Goal: Navigation & Orientation: Understand site structure

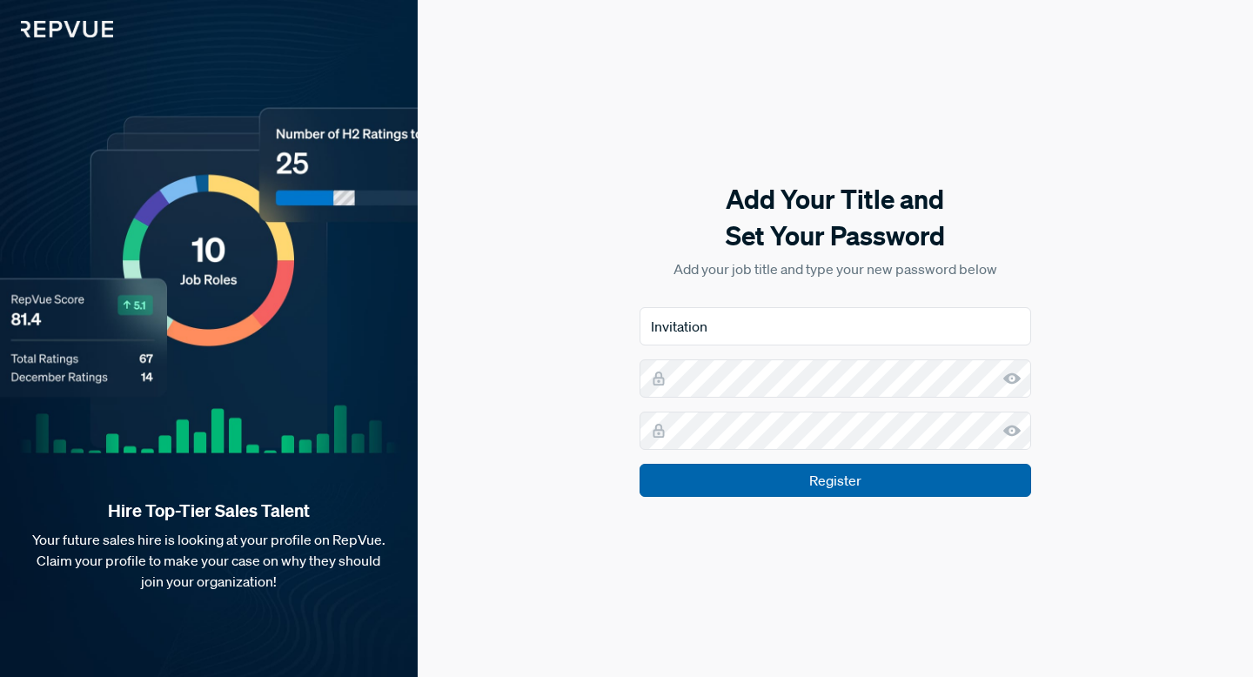
click at [833, 479] on input "Register" at bounding box center [836, 480] width 392 height 33
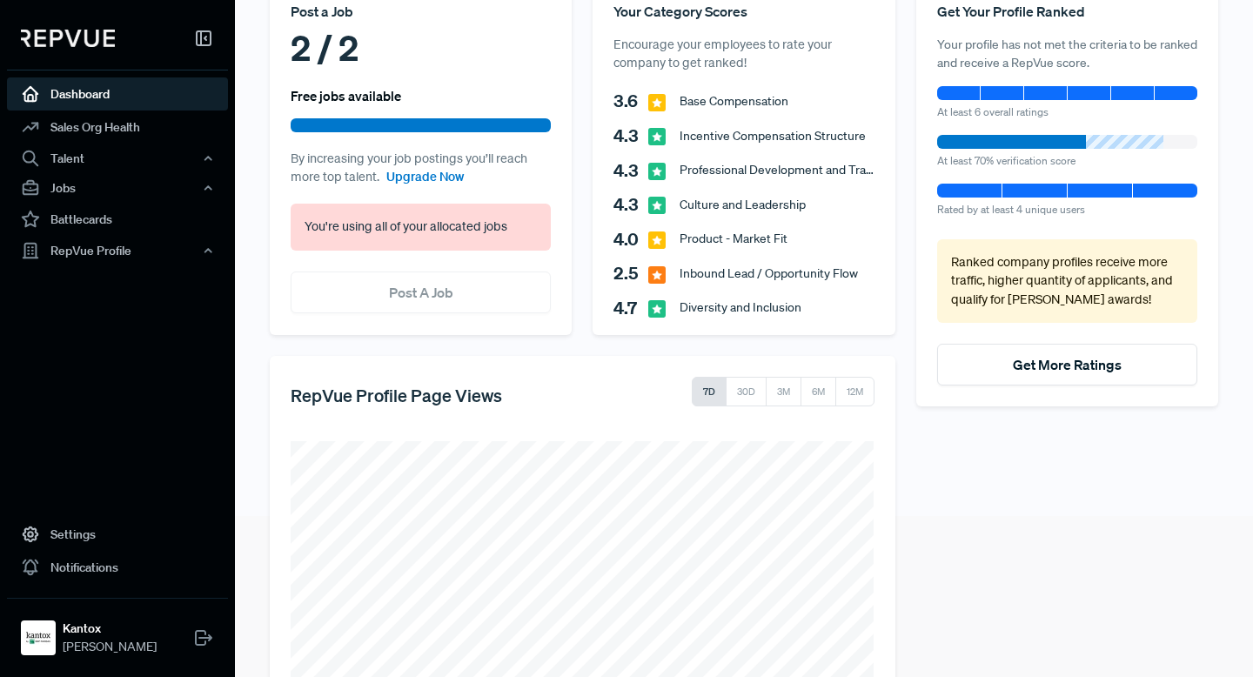
scroll to position [265, 0]
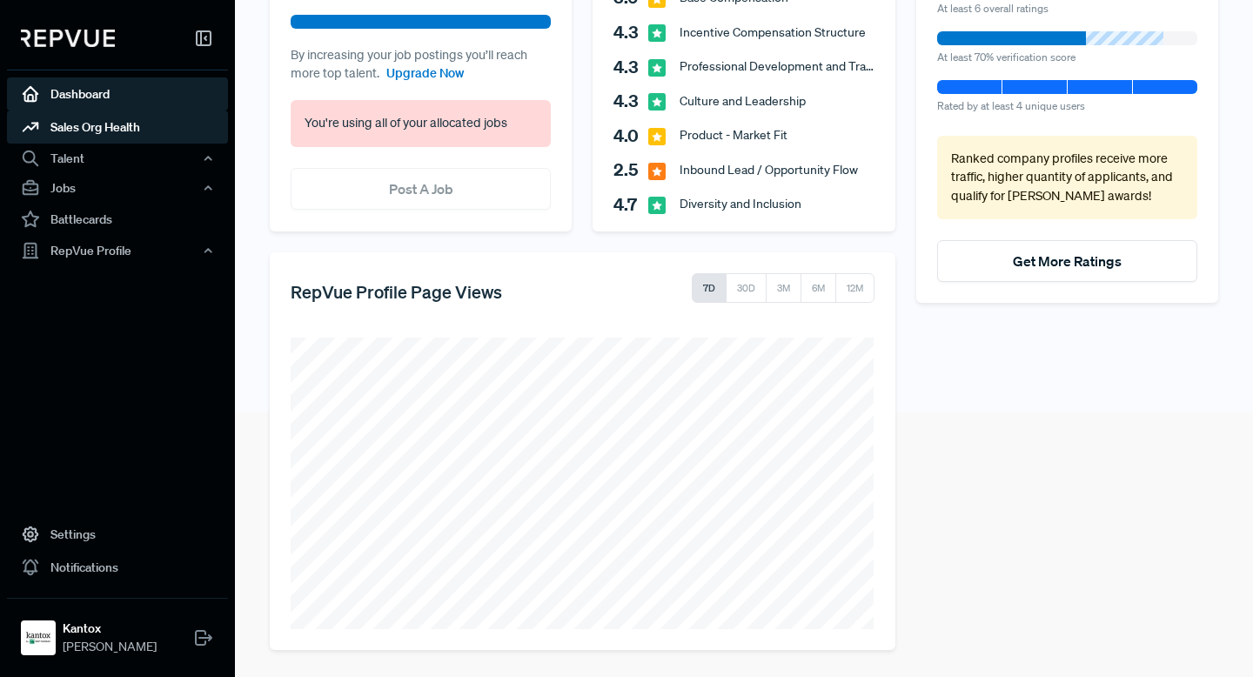
click at [111, 126] on link "Sales Org Health" at bounding box center [117, 127] width 221 height 33
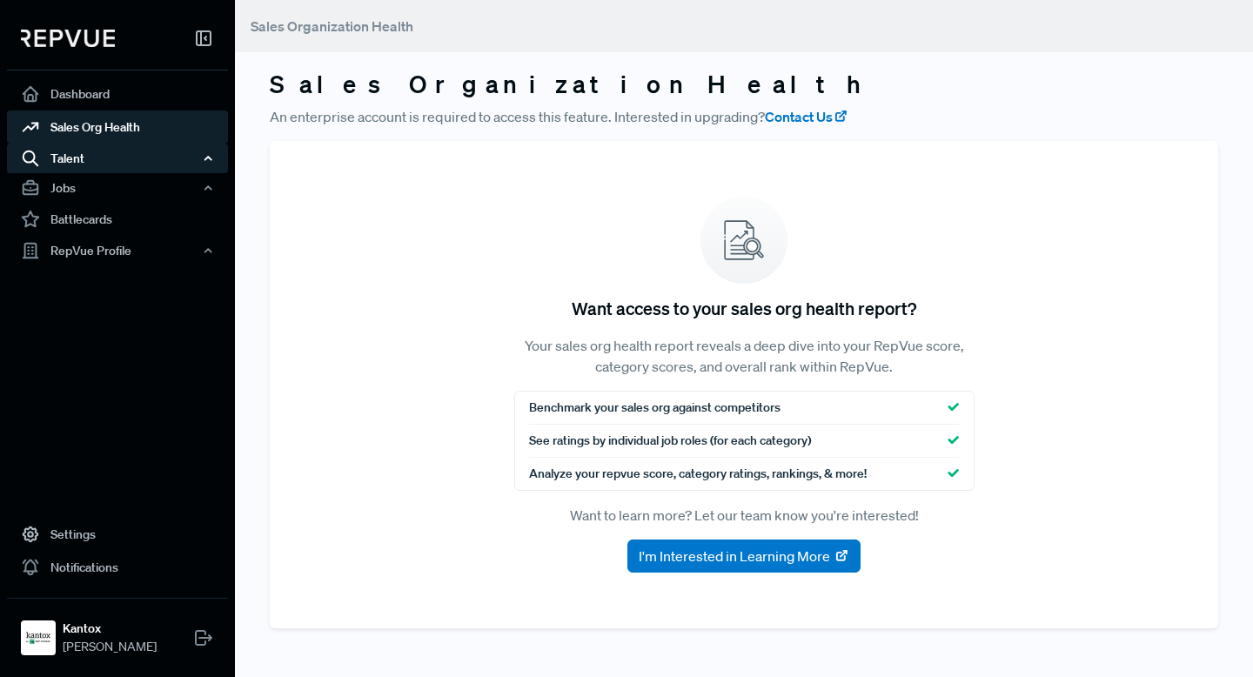
click at [111, 158] on div "Talent" at bounding box center [117, 159] width 221 height 30
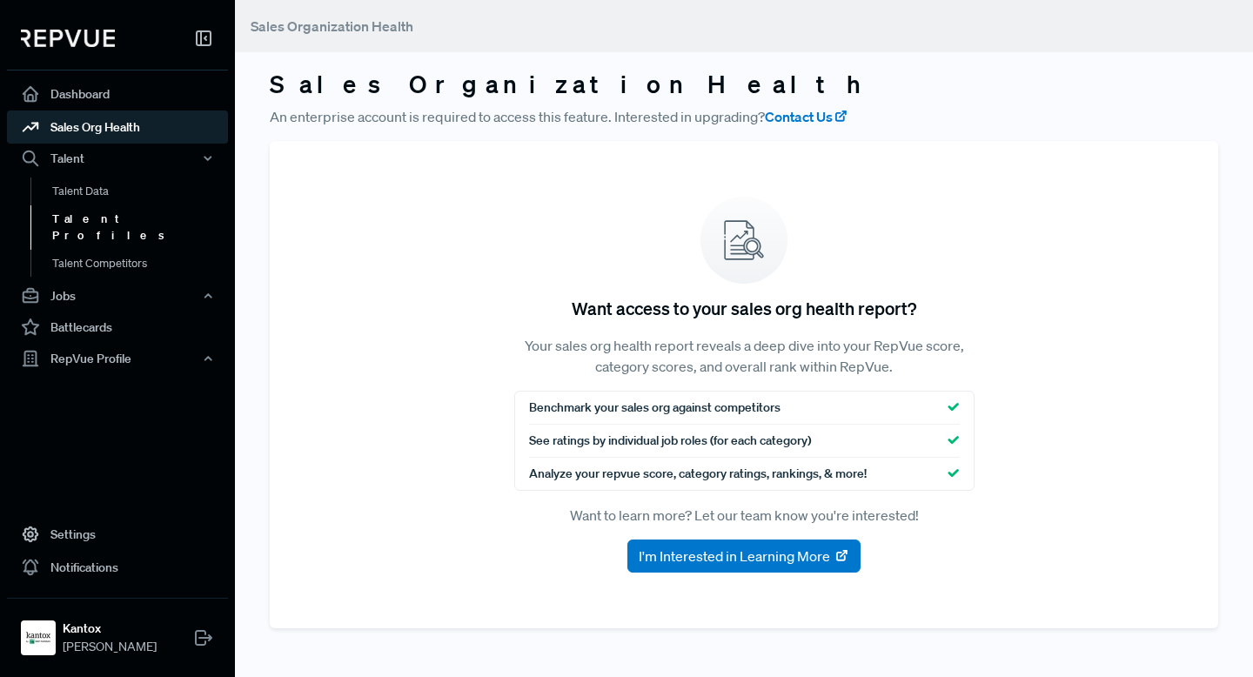
click at [107, 224] on link "Talent Profiles" at bounding box center [140, 227] width 221 height 44
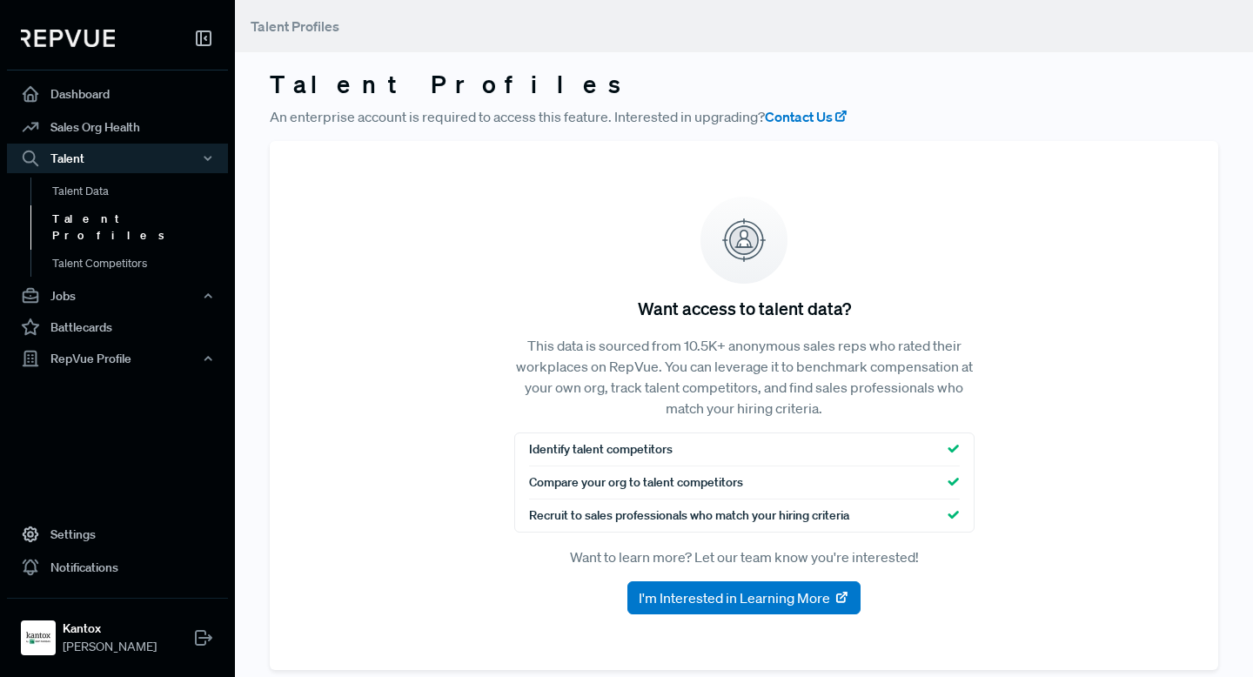
scroll to position [21, 0]
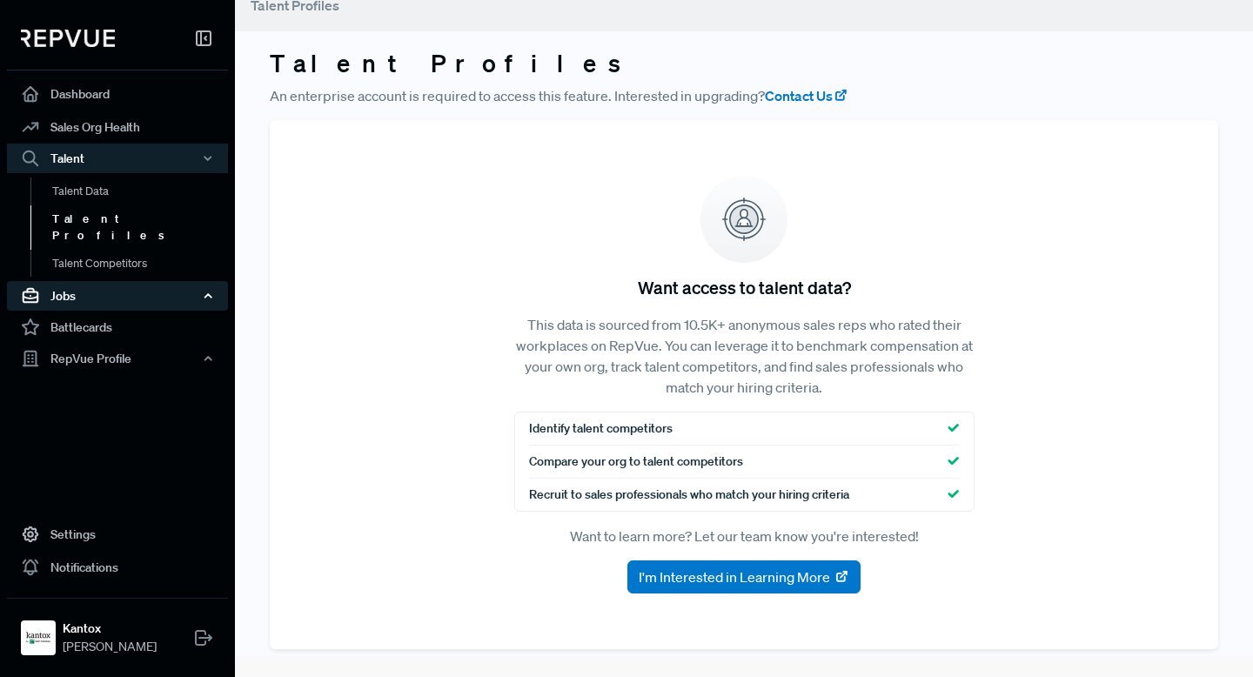
click at [66, 281] on div "Jobs" at bounding box center [117, 296] width 221 height 30
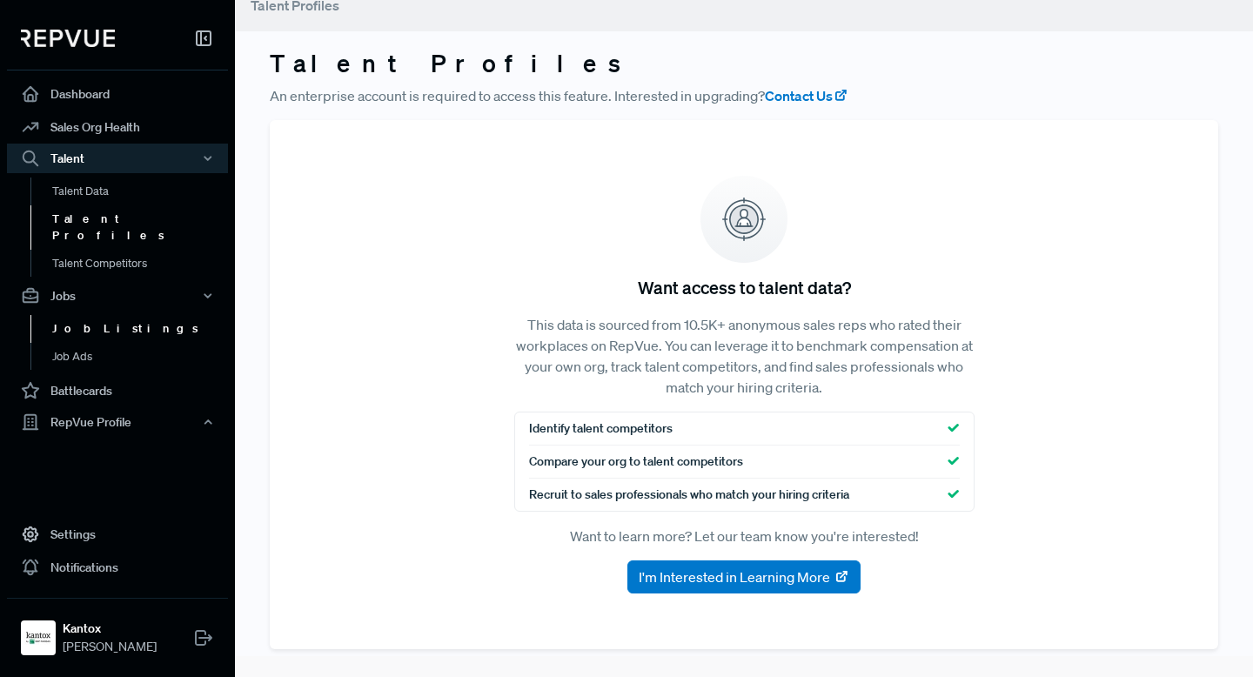
click at [92, 315] on link "Job Listings" at bounding box center [140, 329] width 221 height 28
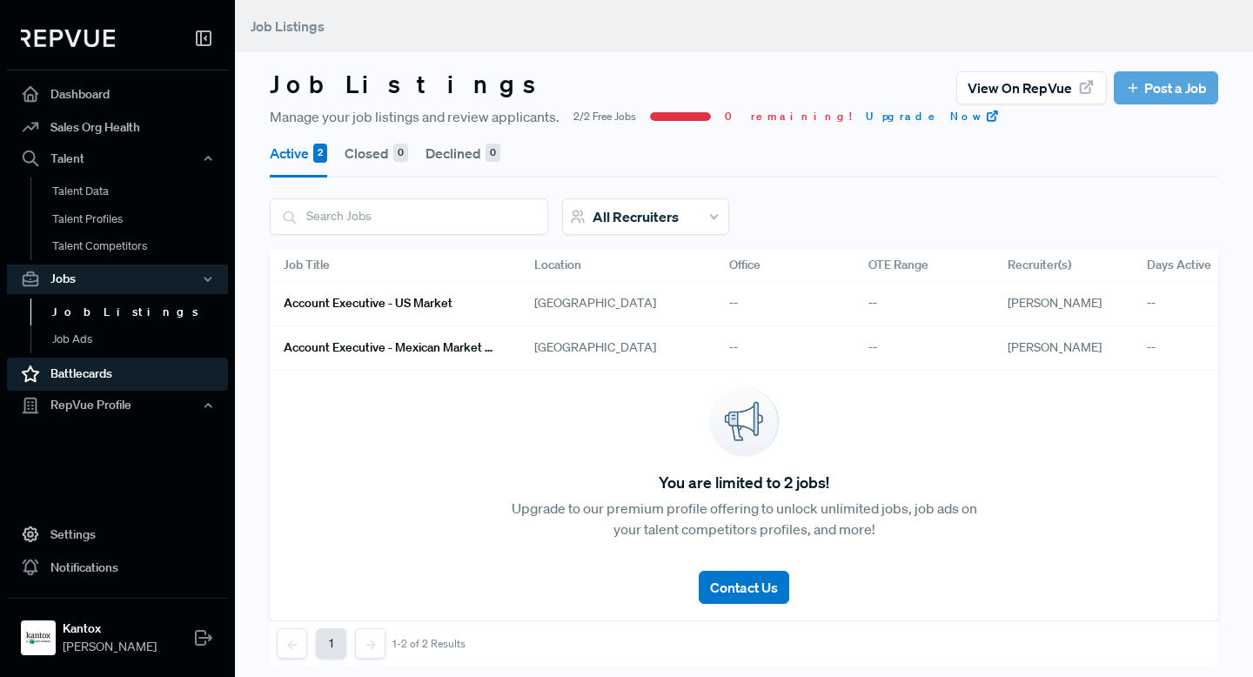
click at [77, 377] on link "Battlecards" at bounding box center [117, 374] width 221 height 33
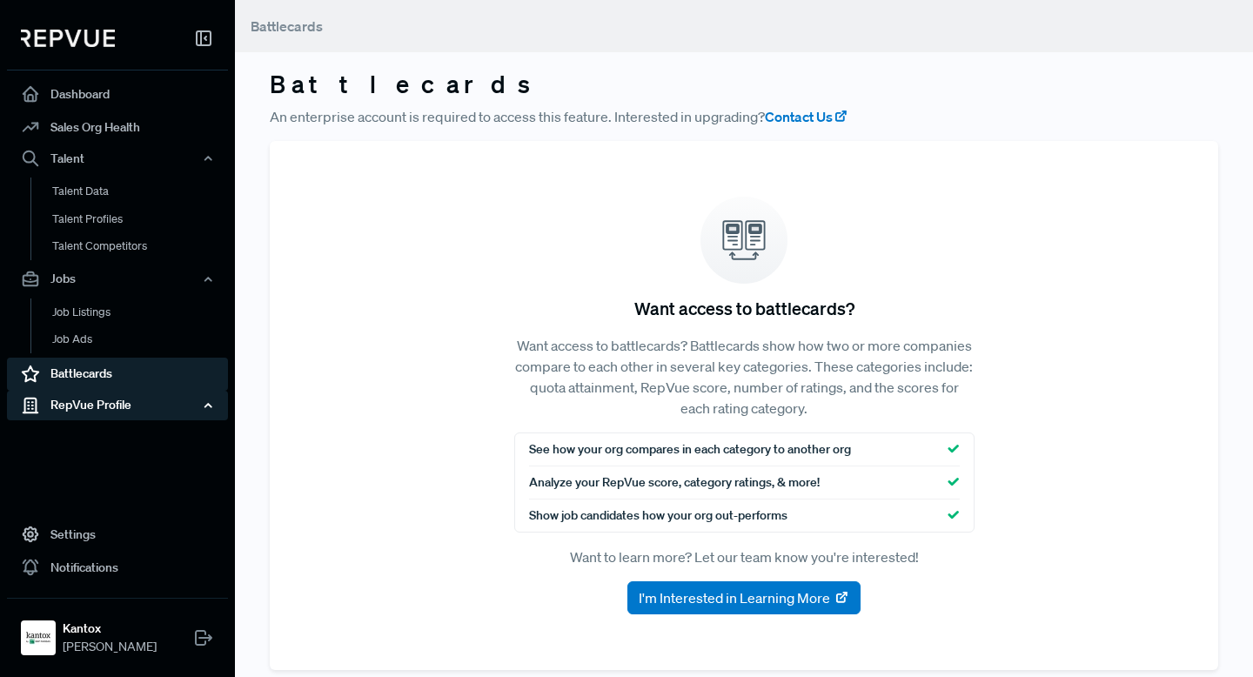
click at [88, 407] on div "RepVue Profile" at bounding box center [117, 406] width 221 height 30
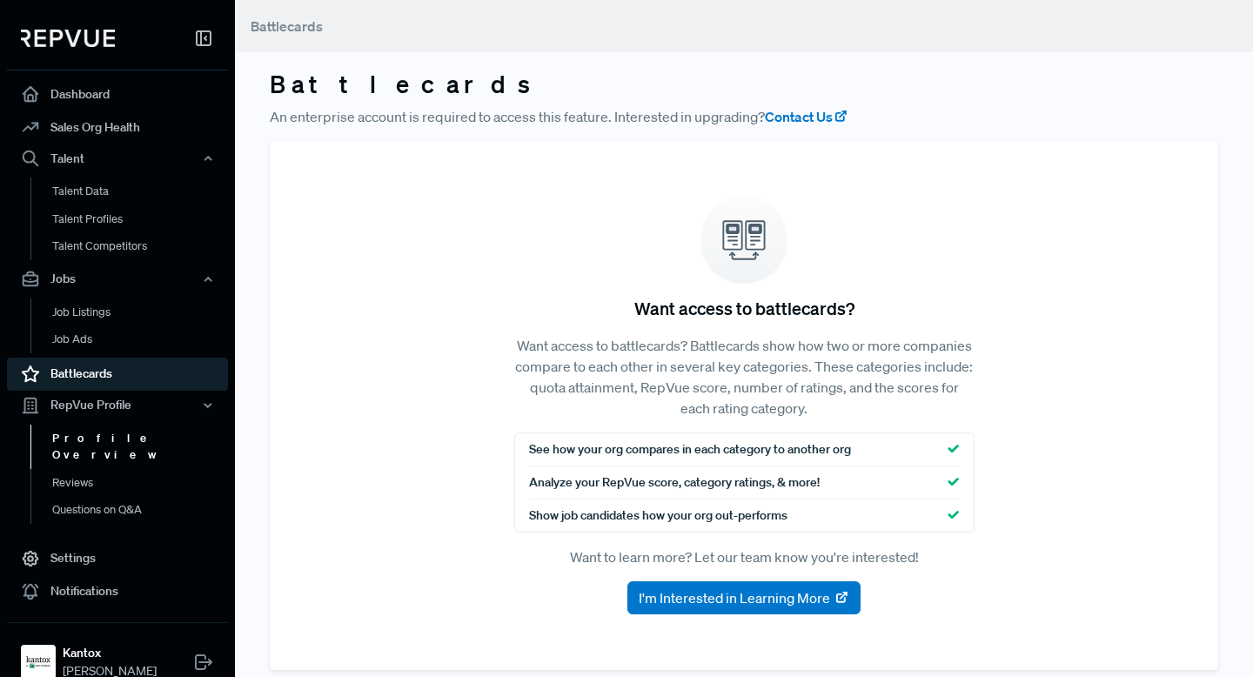
click at [117, 437] on link "Profile Overview" at bounding box center [140, 447] width 221 height 44
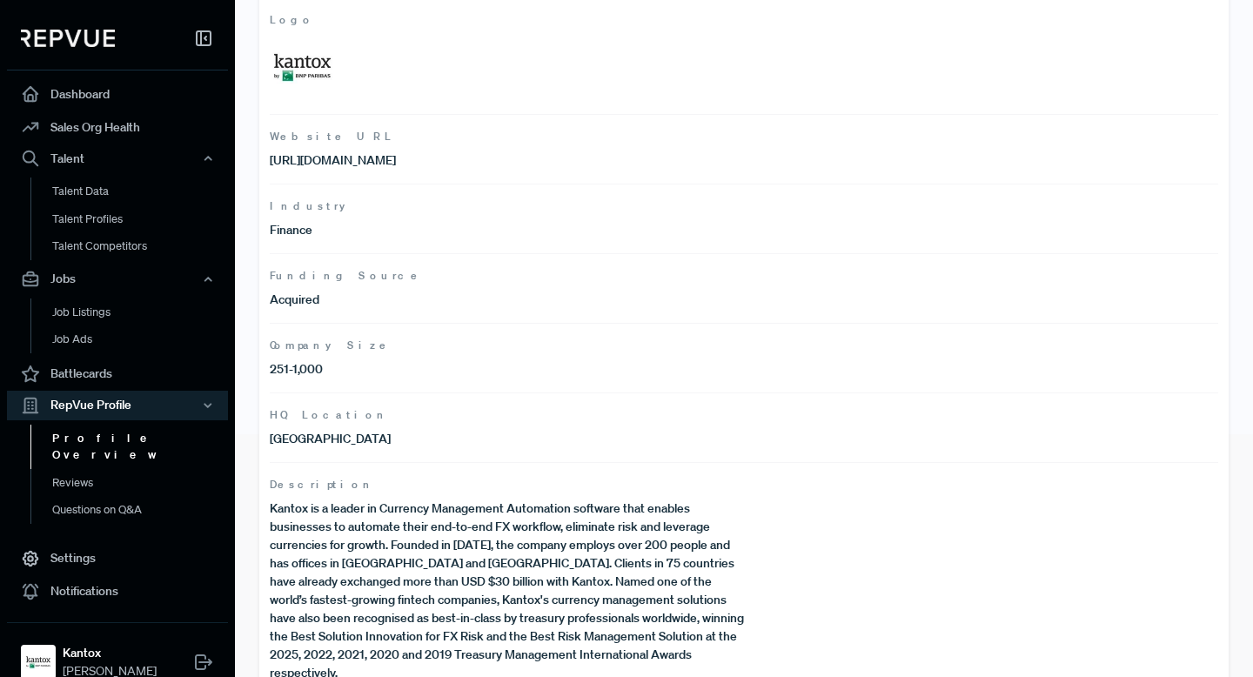
scroll to position [265, 0]
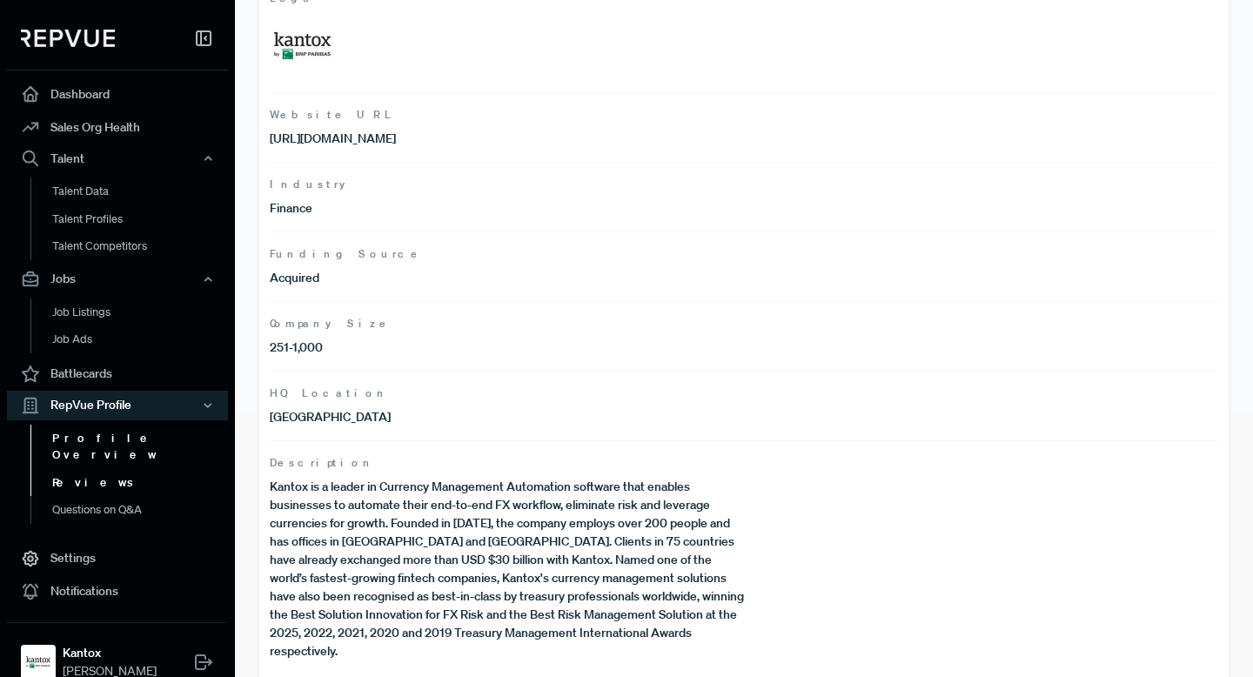
click at [84, 469] on link "Reviews" at bounding box center [140, 483] width 221 height 28
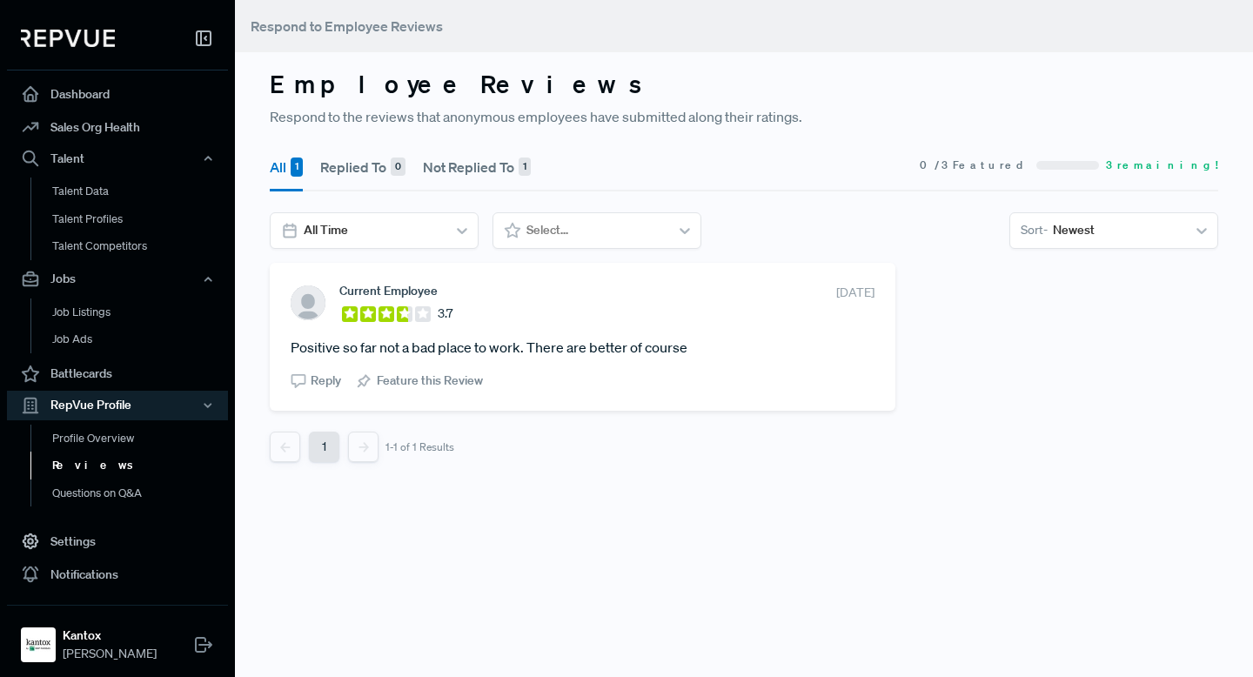
click at [792, 325] on section "Current Employee 3.7 [DATE] Positive so far not a bad place to work. There are …" at bounding box center [583, 337] width 584 height 106
click at [108, 496] on link "Questions on Q&A" at bounding box center [140, 494] width 221 height 28
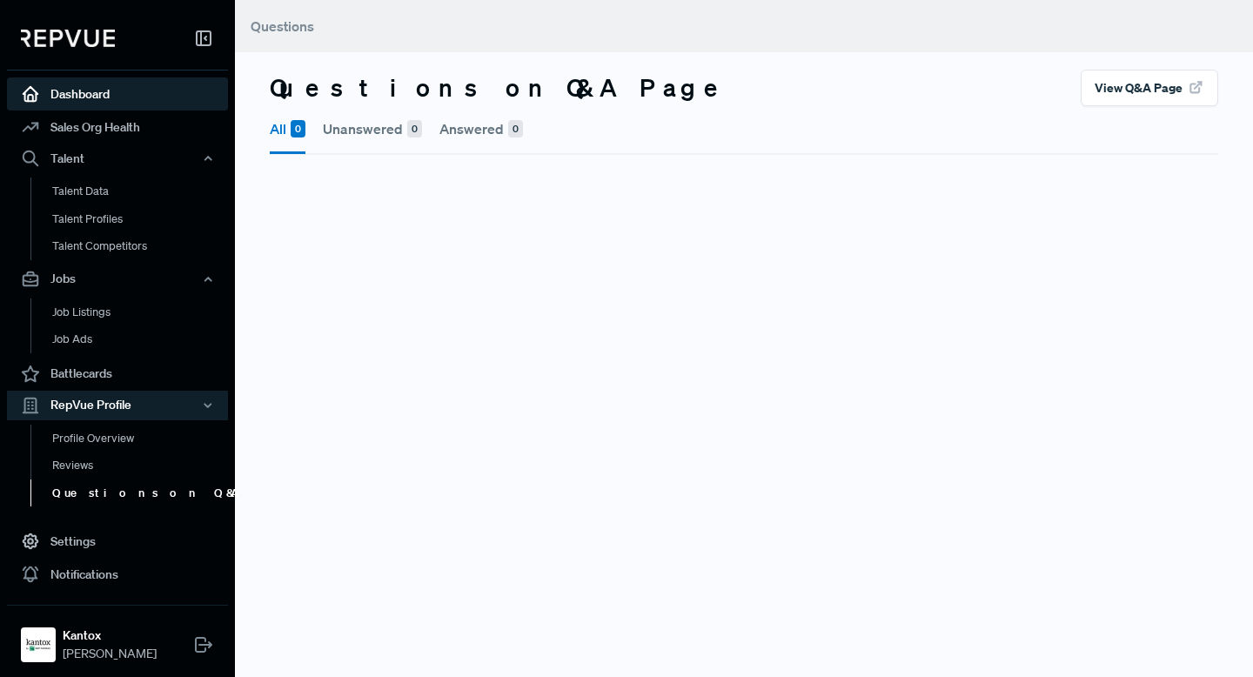
click at [82, 94] on link "Dashboard" at bounding box center [117, 93] width 221 height 33
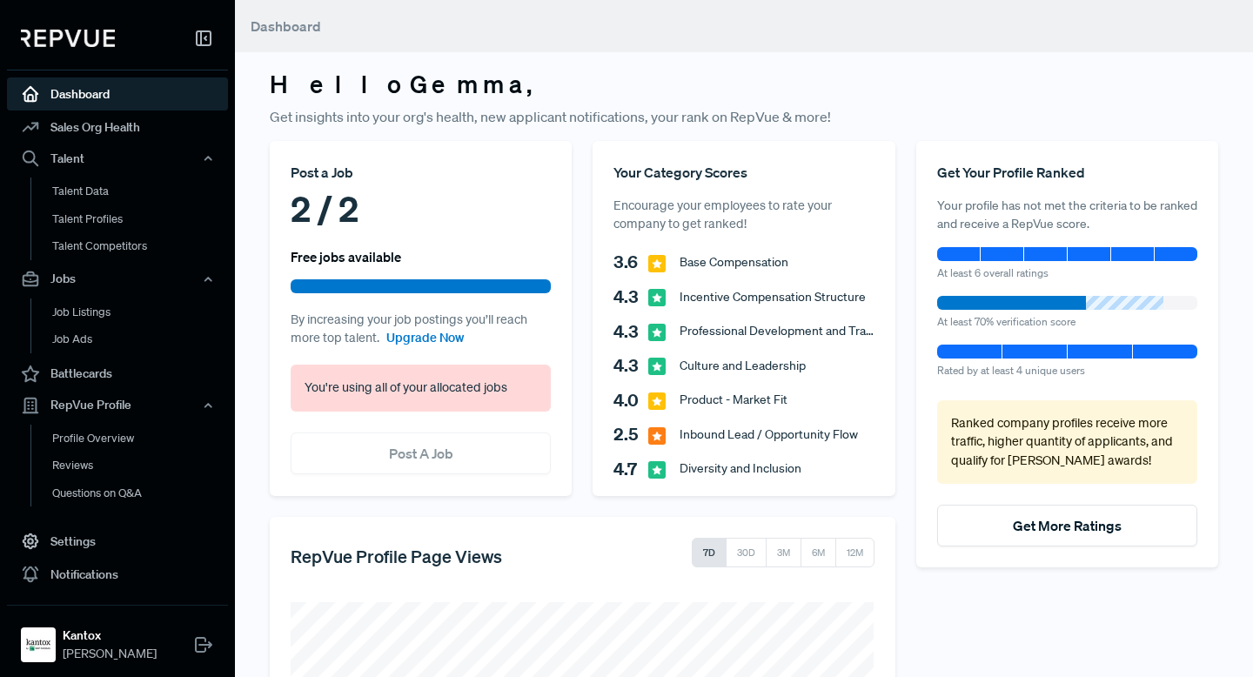
scroll to position [67, 0]
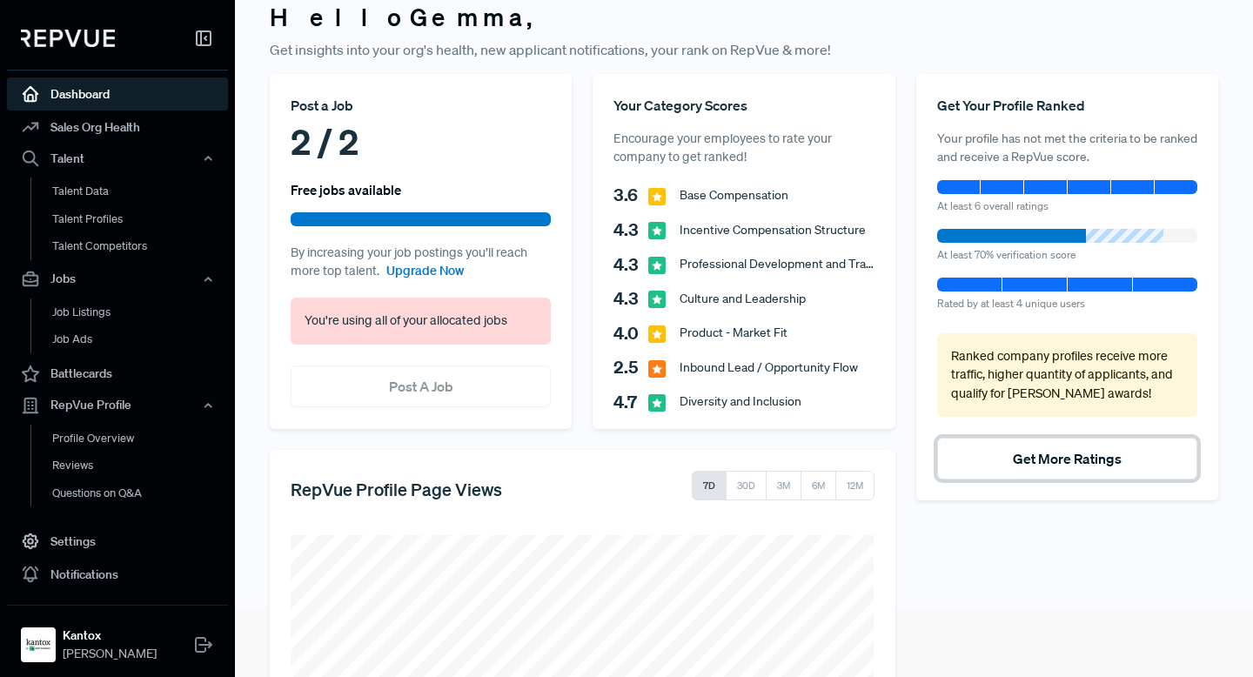
click at [1062, 465] on button "Get More Ratings" at bounding box center [1067, 459] width 260 height 42
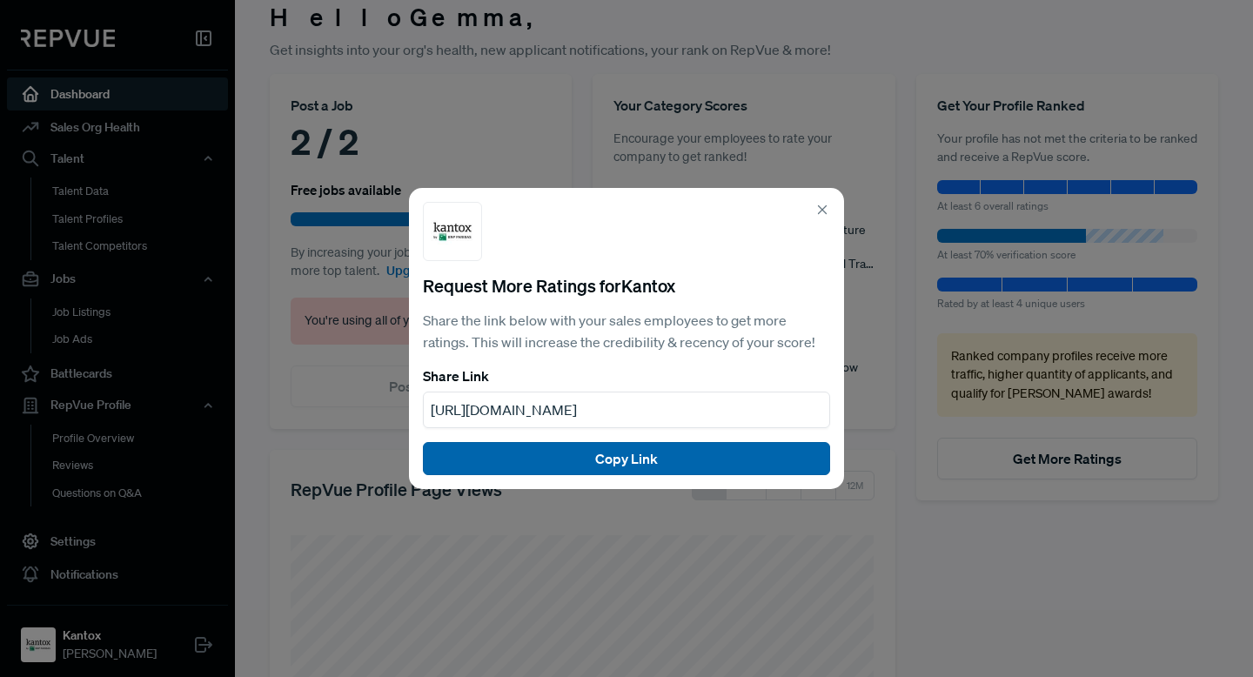
click at [651, 459] on button "Copy Link" at bounding box center [626, 458] width 407 height 33
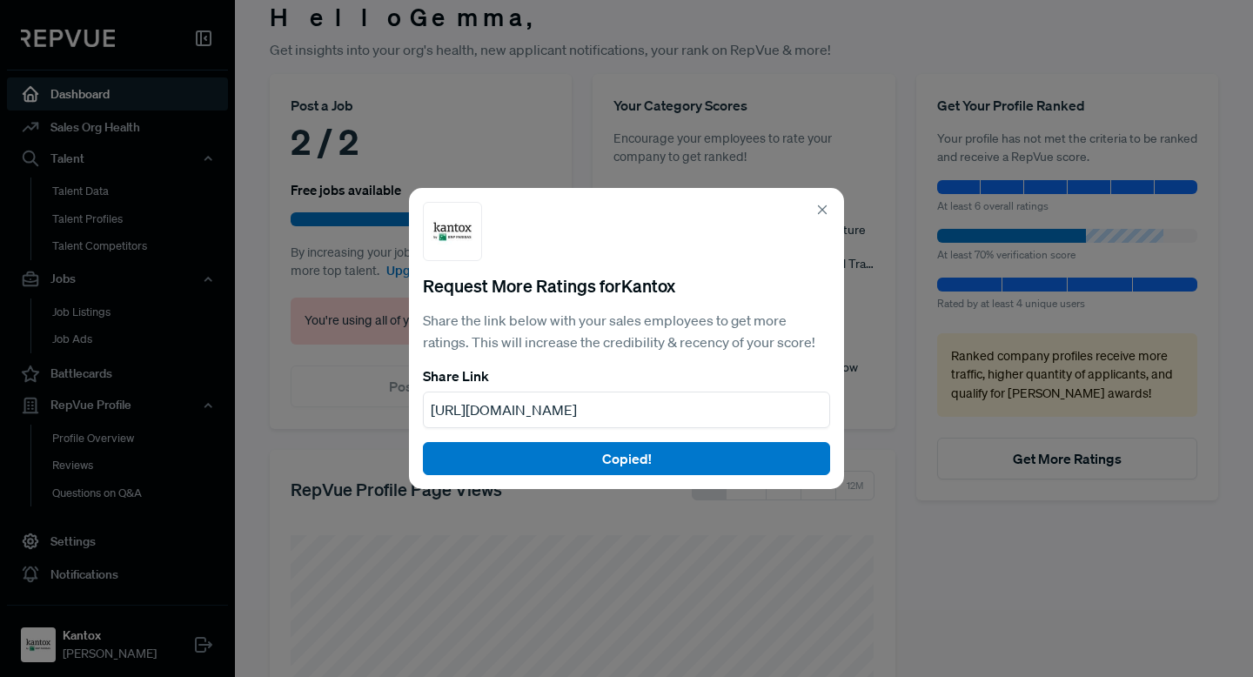
click at [820, 203] on icon at bounding box center [823, 210] width 16 height 16
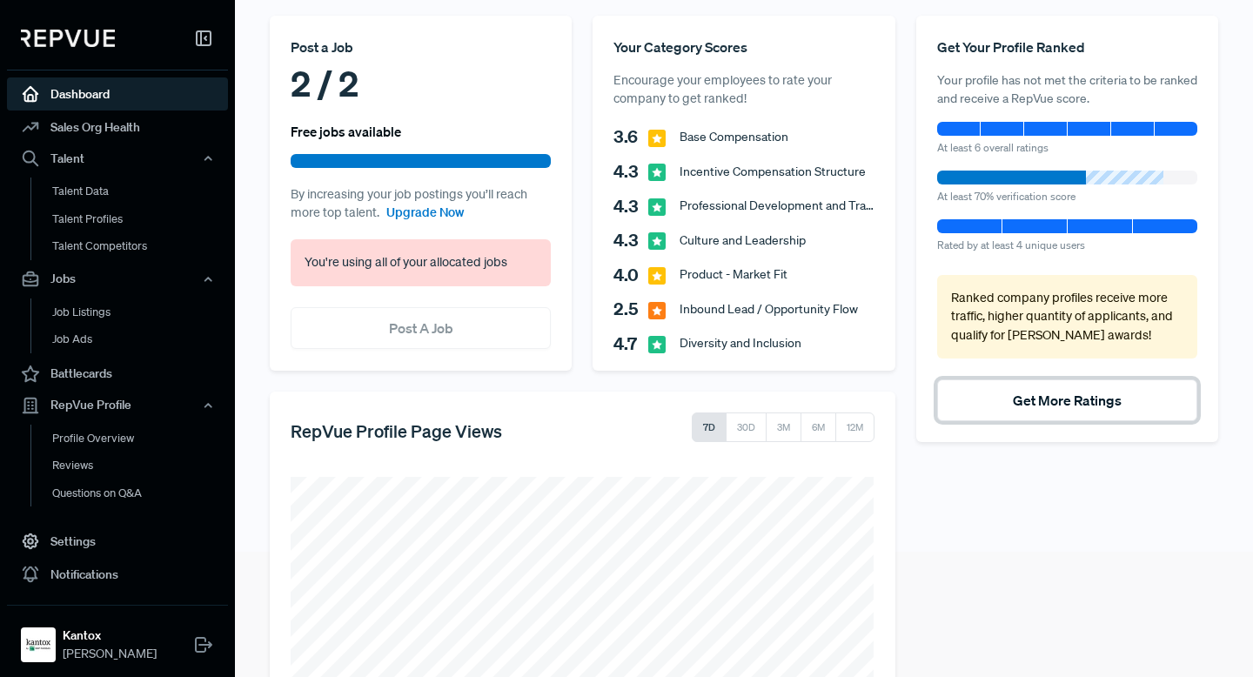
scroll to position [0, 0]
